Goal: Task Accomplishment & Management: Use online tool/utility

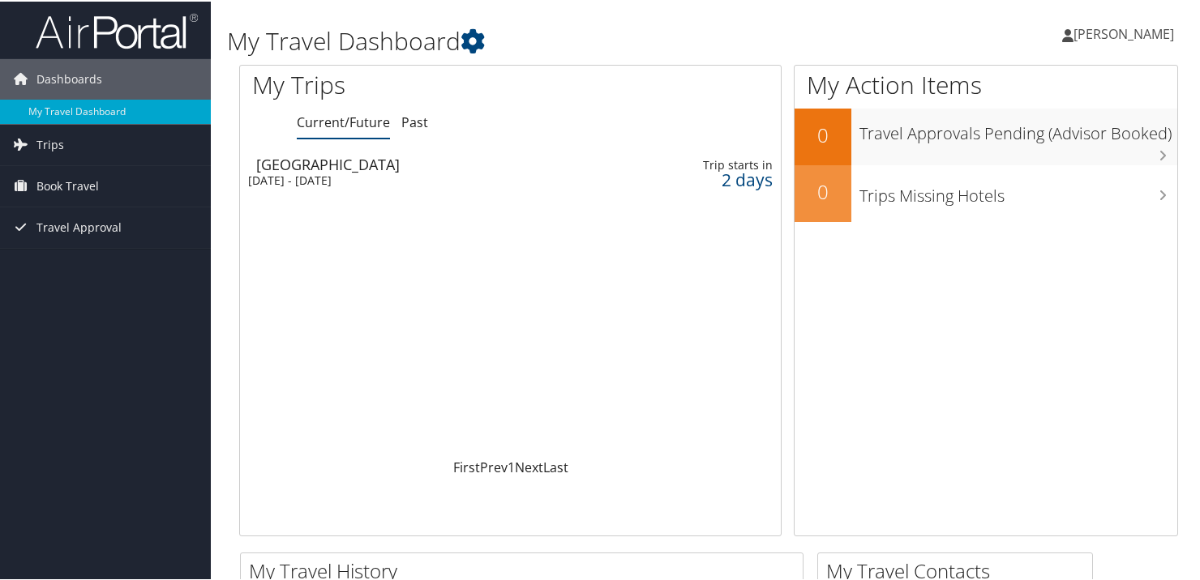
click at [668, 183] on div "2 days" at bounding box center [714, 178] width 118 height 15
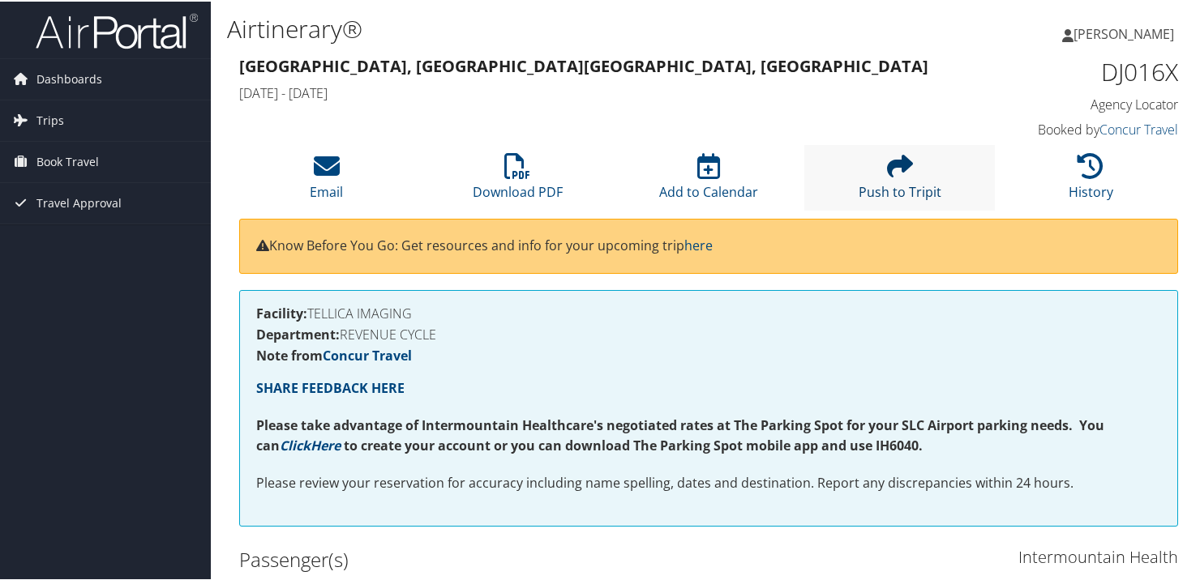
click at [887, 175] on icon at bounding box center [900, 165] width 26 height 26
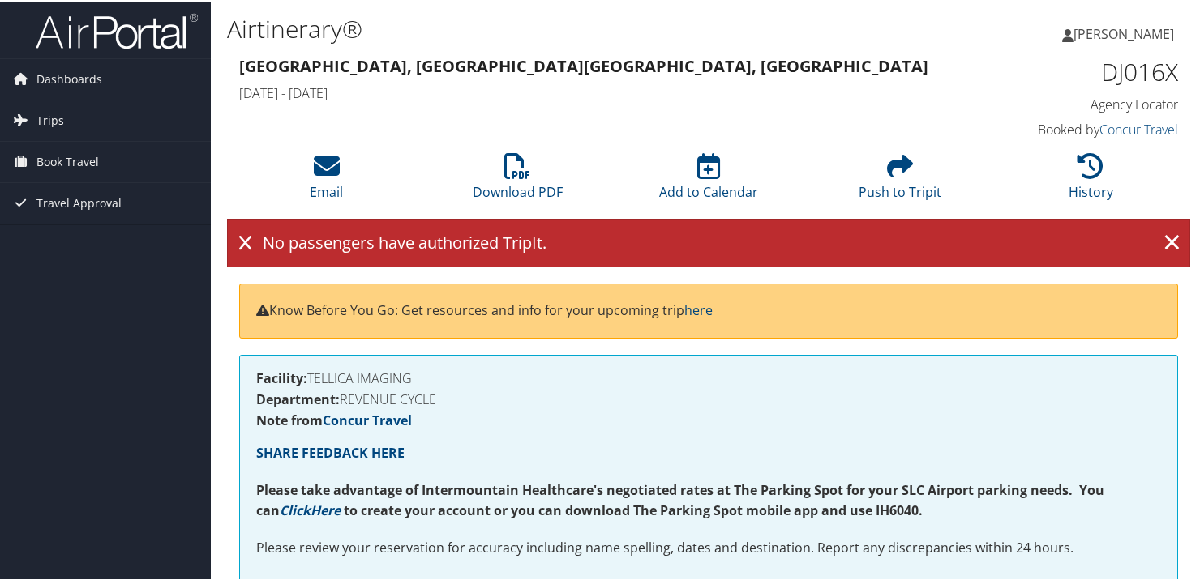
click at [856, 243] on div "No passengers have authorized TripIt. ×" at bounding box center [708, 241] width 963 height 49
click at [1159, 238] on link "×" at bounding box center [1172, 241] width 28 height 32
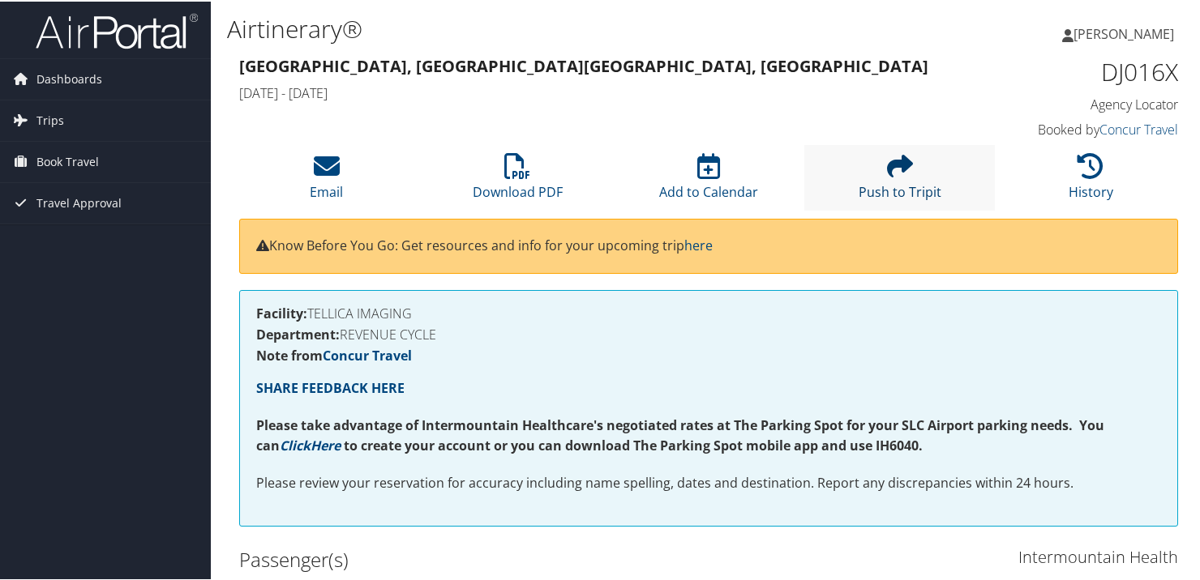
click at [905, 178] on icon at bounding box center [900, 165] width 26 height 26
click at [865, 188] on link "Push to Tripit" at bounding box center [900, 180] width 83 height 39
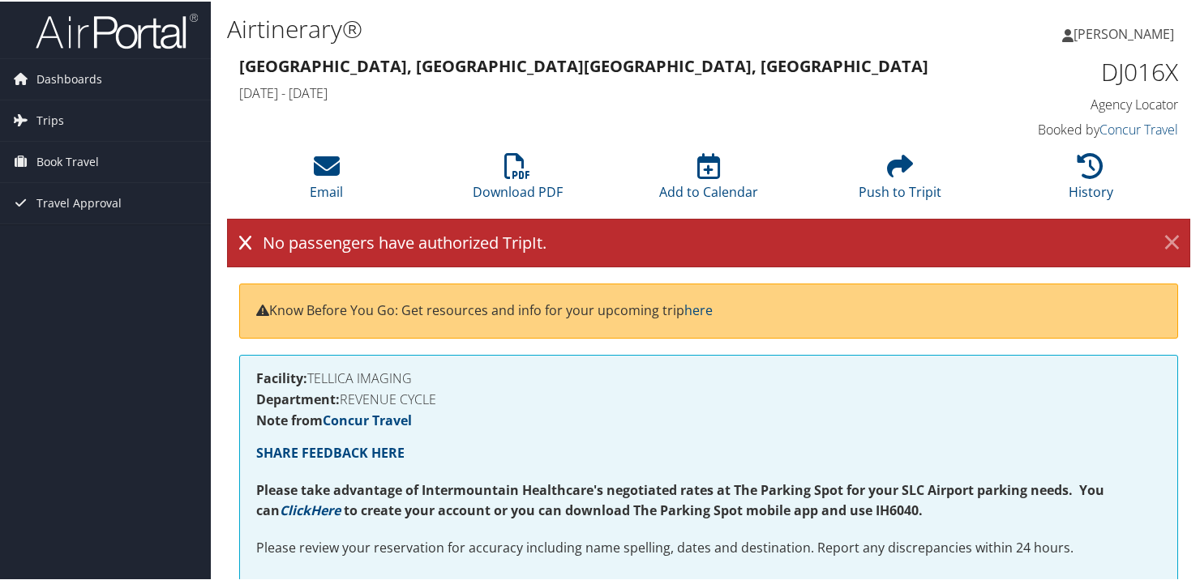
click at [1171, 230] on link "×" at bounding box center [1172, 241] width 28 height 32
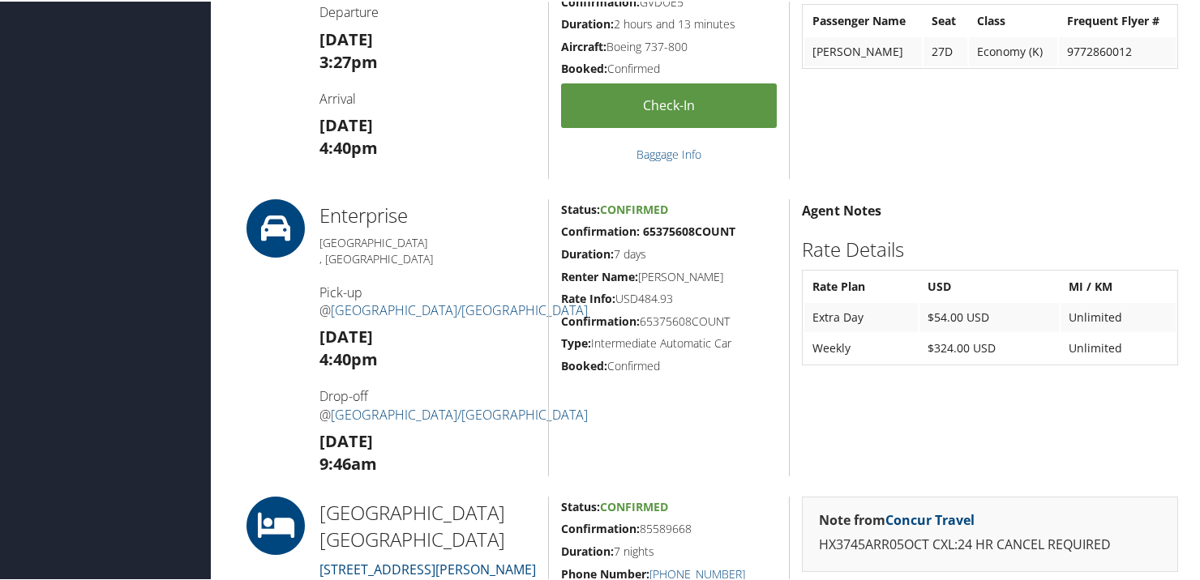
scroll to position [892, 0]
